Goal: Task Accomplishment & Management: Use online tool/utility

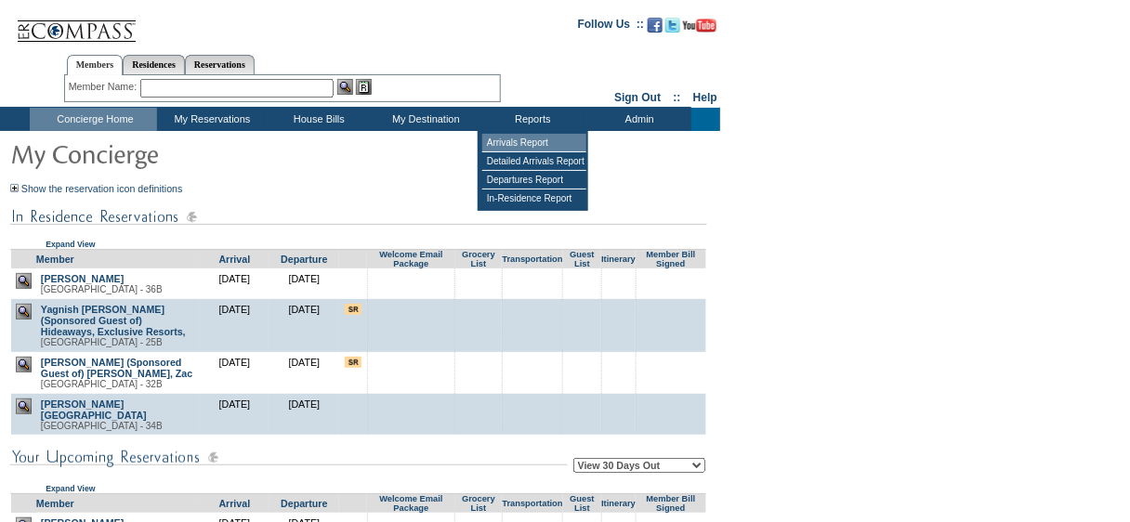
click at [528, 138] on td "Arrivals Report" at bounding box center [534, 143] width 104 height 19
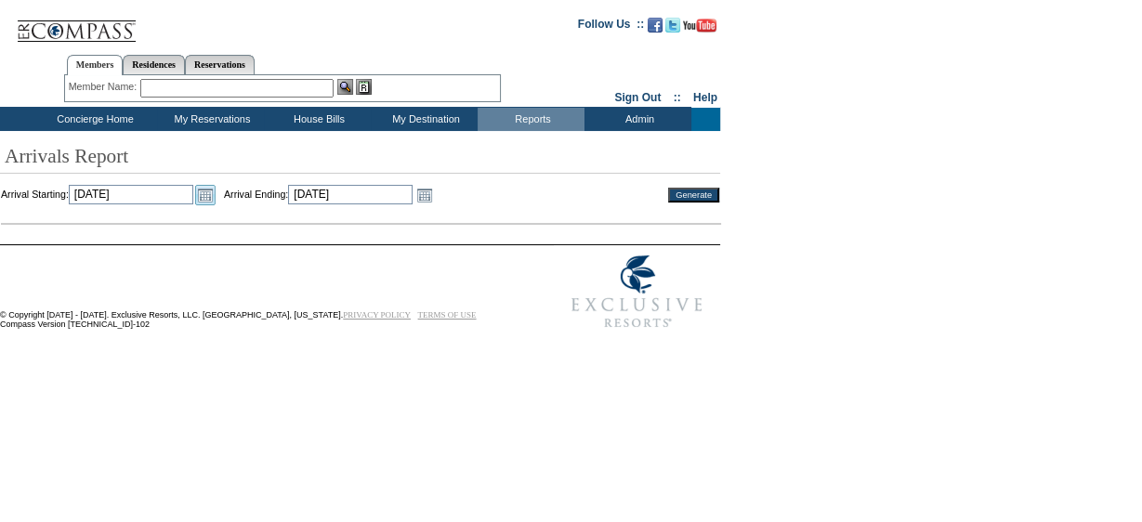
click at [216, 196] on link "Open the calendar popup." at bounding box center [205, 195] width 20 height 20
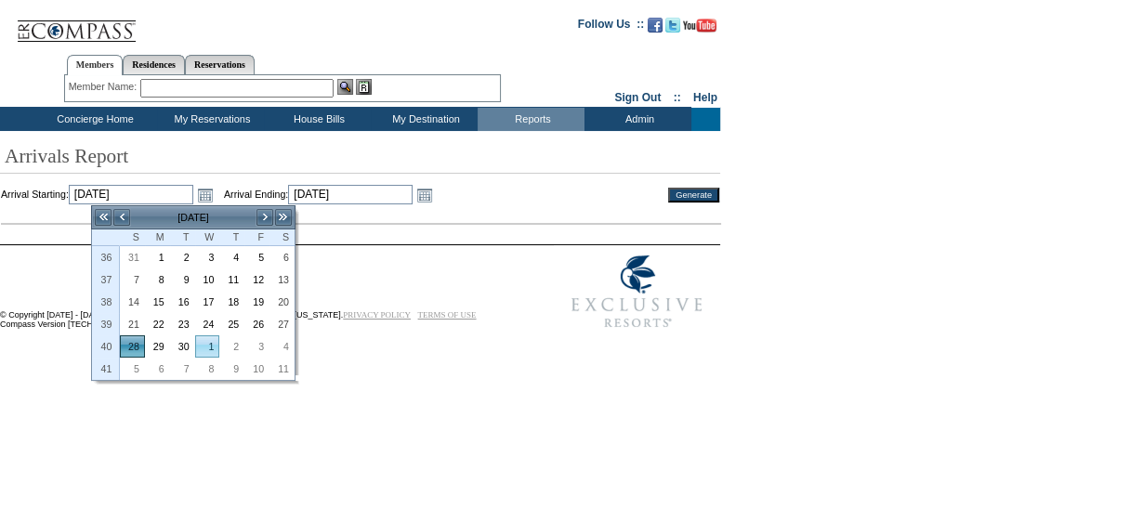
click at [217, 336] on link "1" at bounding box center [207, 346] width 23 height 20
type input "2025-10-01"
type input "10/1/2025"
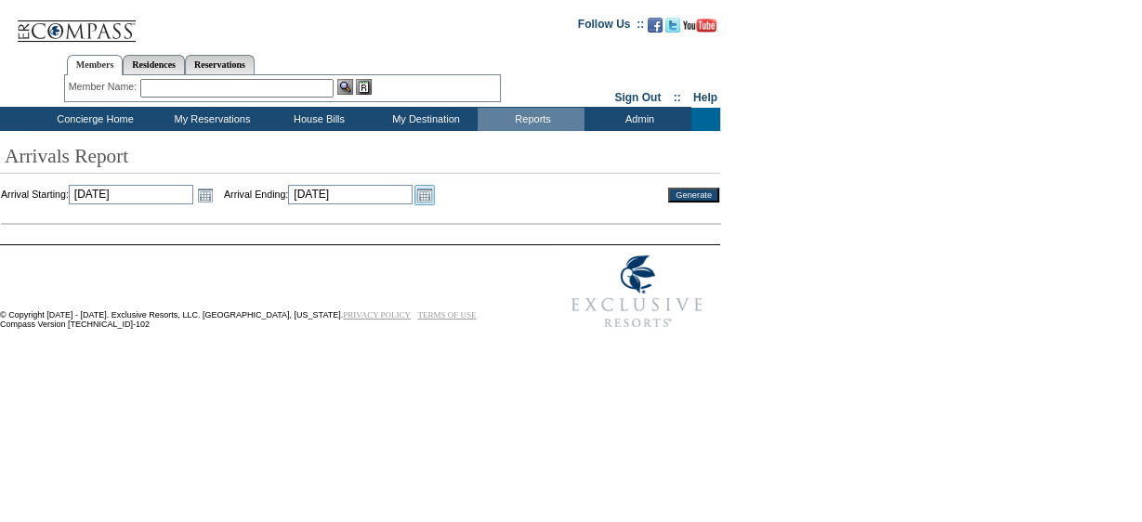
click at [435, 201] on link "Open the calendar popup." at bounding box center [424, 195] width 20 height 20
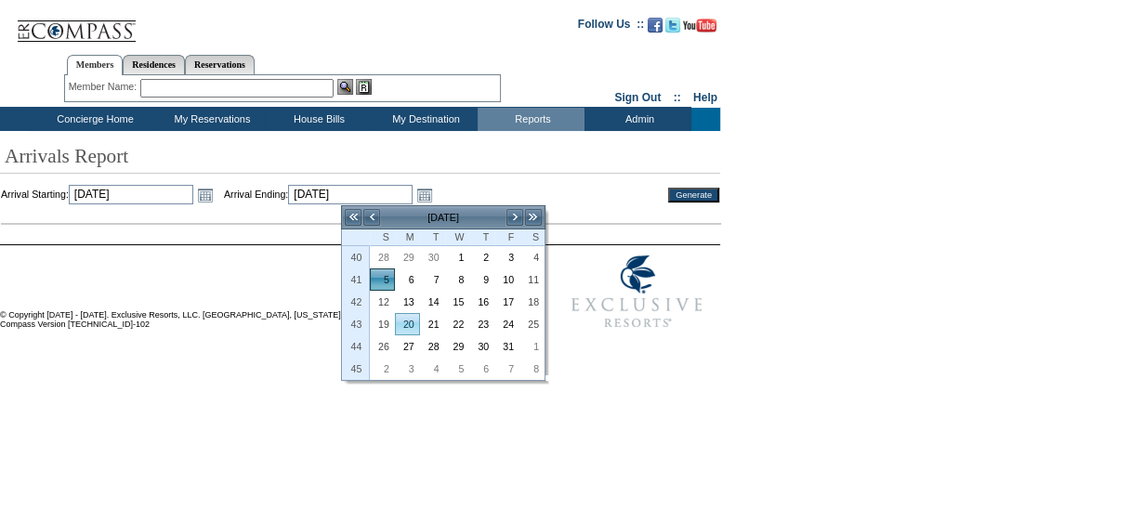
click at [409, 323] on link "20" at bounding box center [407, 324] width 23 height 20
type input "2025-10-20"
type input "[DATE]"
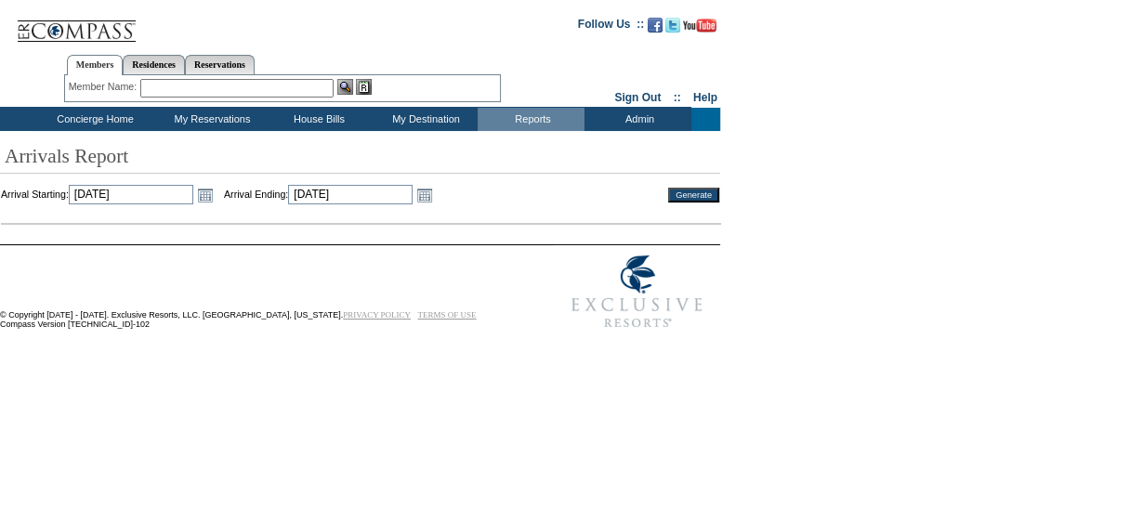
click at [693, 196] on input "Generate" at bounding box center [693, 195] width 51 height 15
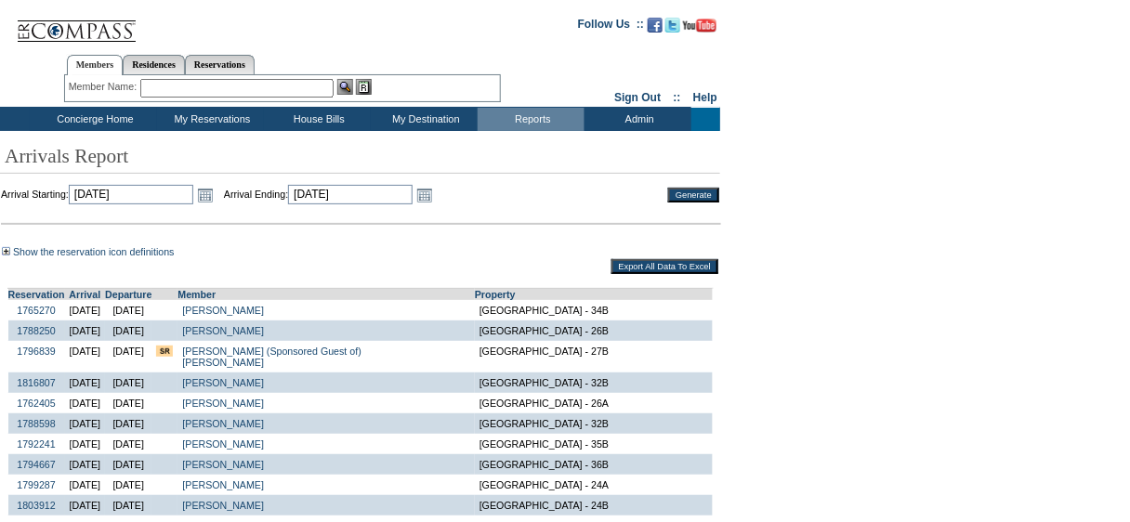
click at [798, 171] on p "Arrivals Report" at bounding box center [561, 156] width 1123 height 33
